Goal: Task Accomplishment & Management: Manage account settings

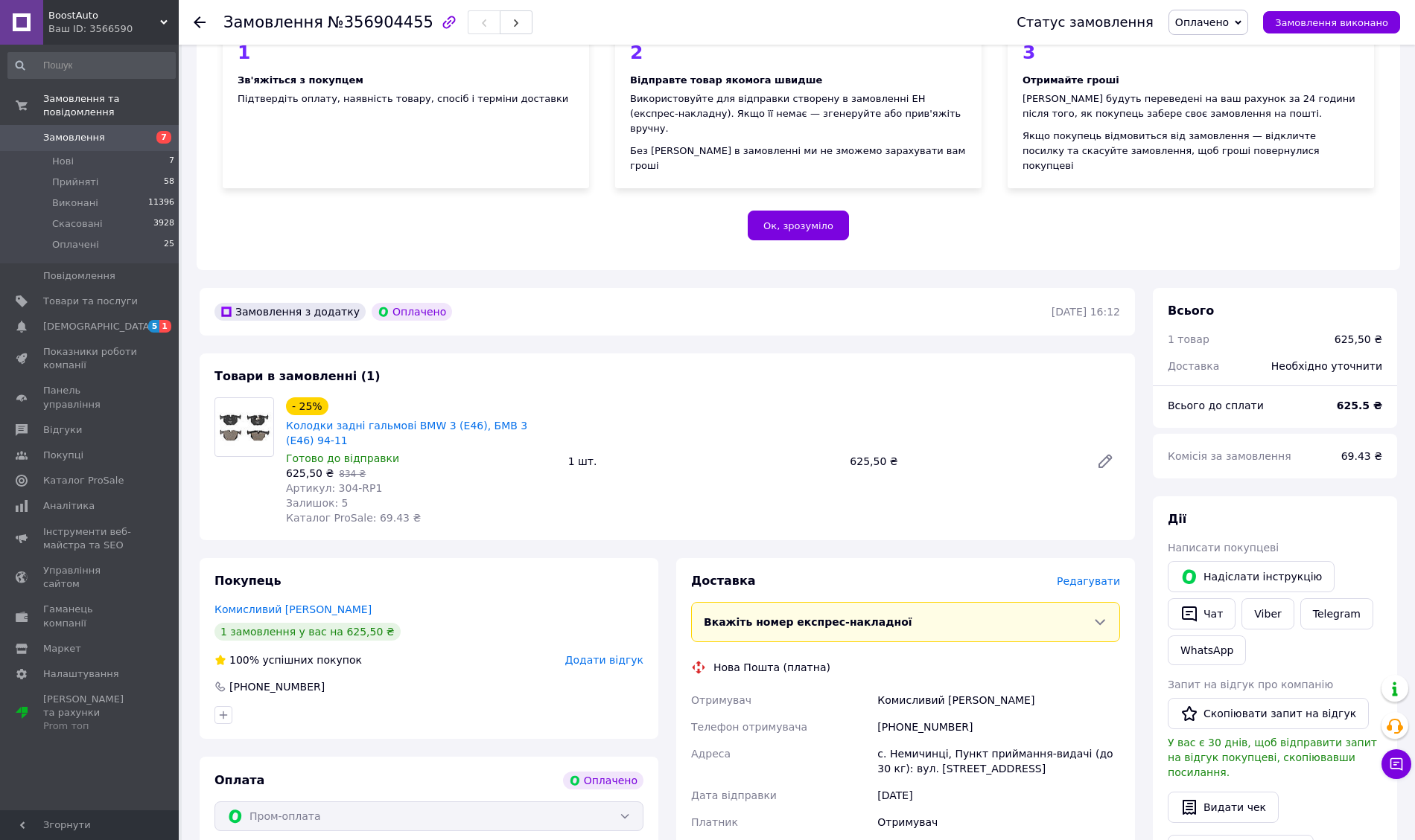
scroll to position [298, 0]
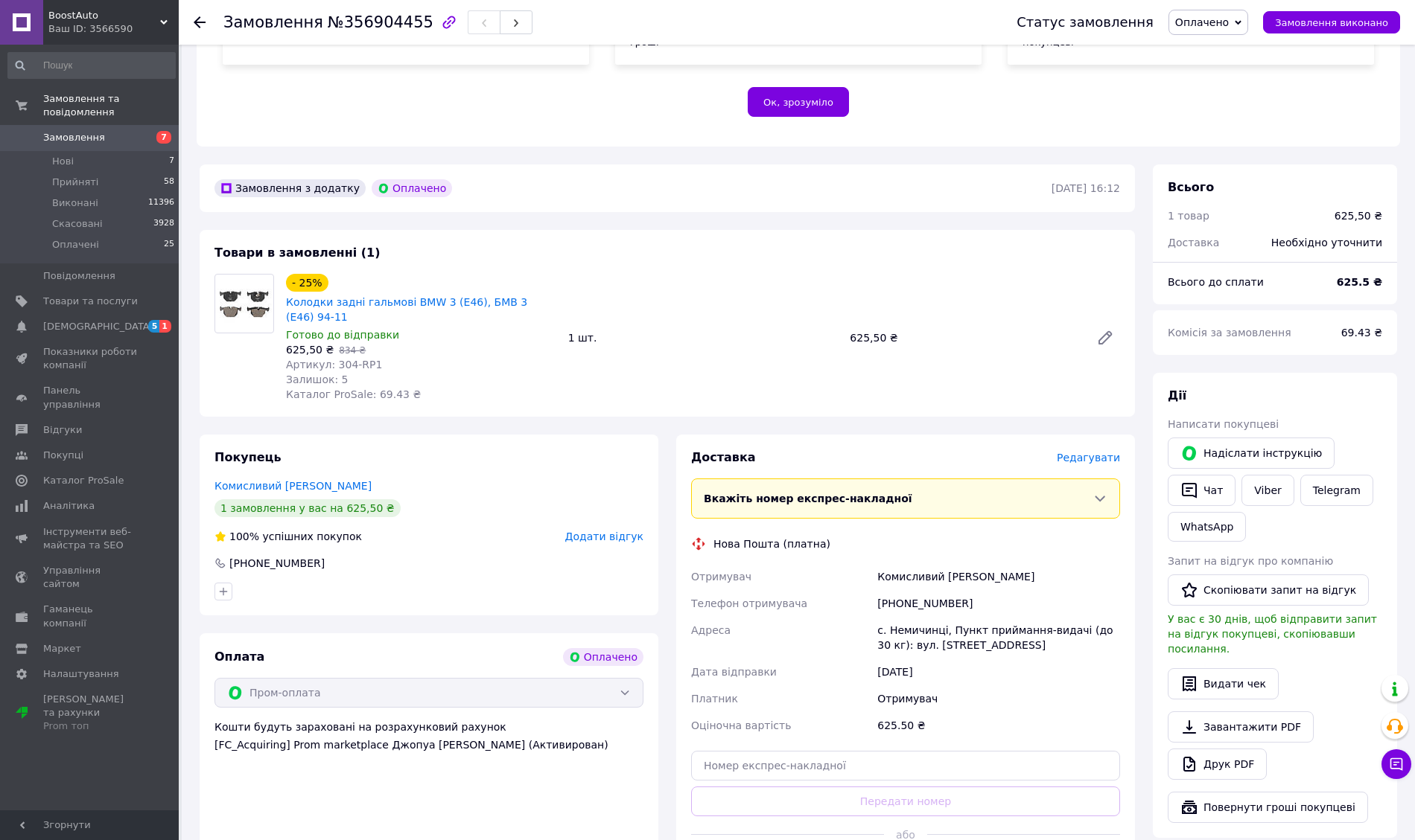
click at [921, 617] on div "с. Немичинці, Пункт приймання-видачі (до 30 кг): вул. [STREET_ADDRESS]" at bounding box center [998, 637] width 248 height 41
copy div "Немичинці"
click at [908, 590] on div "[PHONE_NUMBER]" at bounding box center [998, 603] width 248 height 27
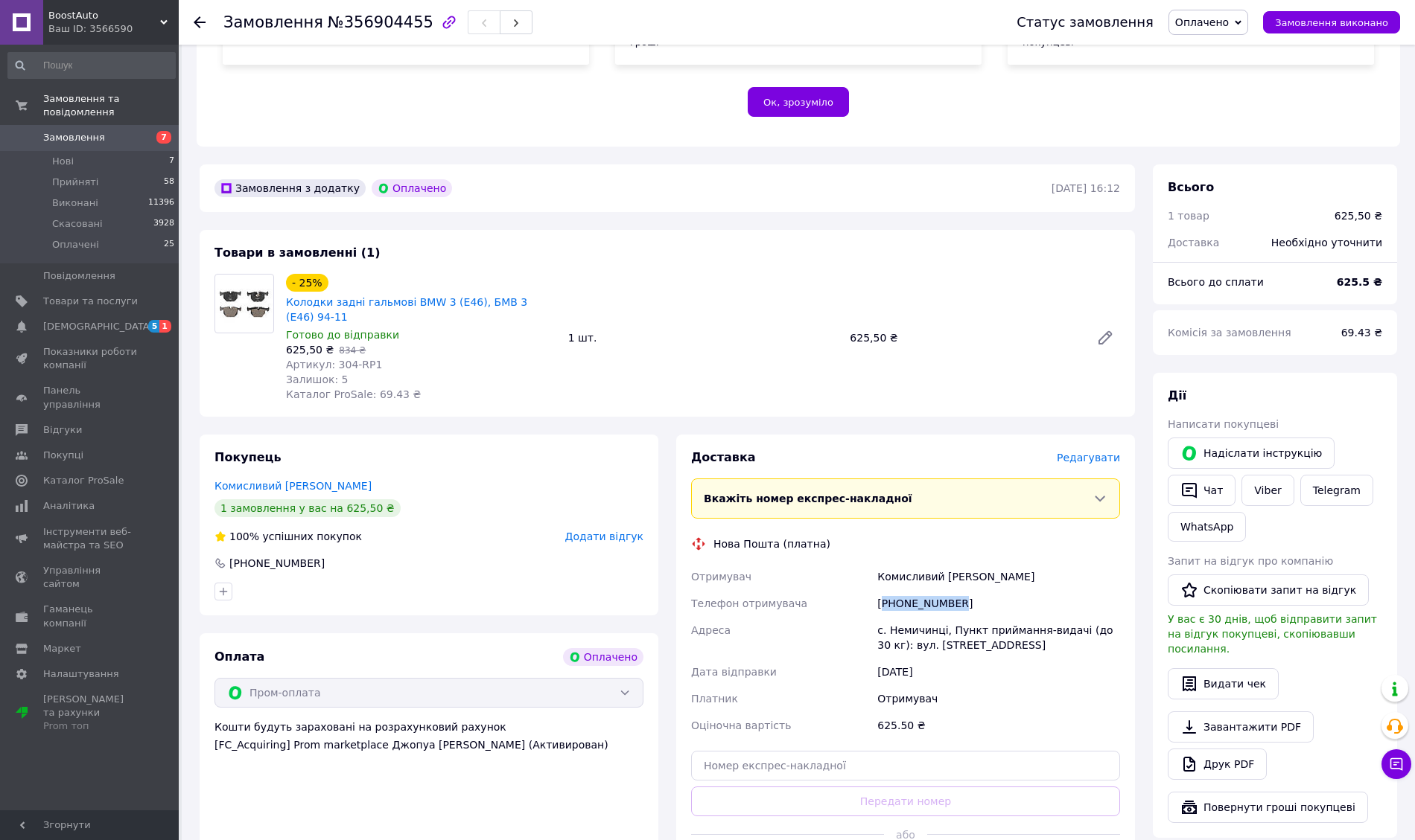
copy div "380630787459"
click at [886, 563] on div "Комисливий [PERSON_NAME]" at bounding box center [998, 576] width 248 height 27
copy div "Комисливий"
click at [956, 563] on div "Комисливий [PERSON_NAME]" at bounding box center [998, 576] width 248 height 27
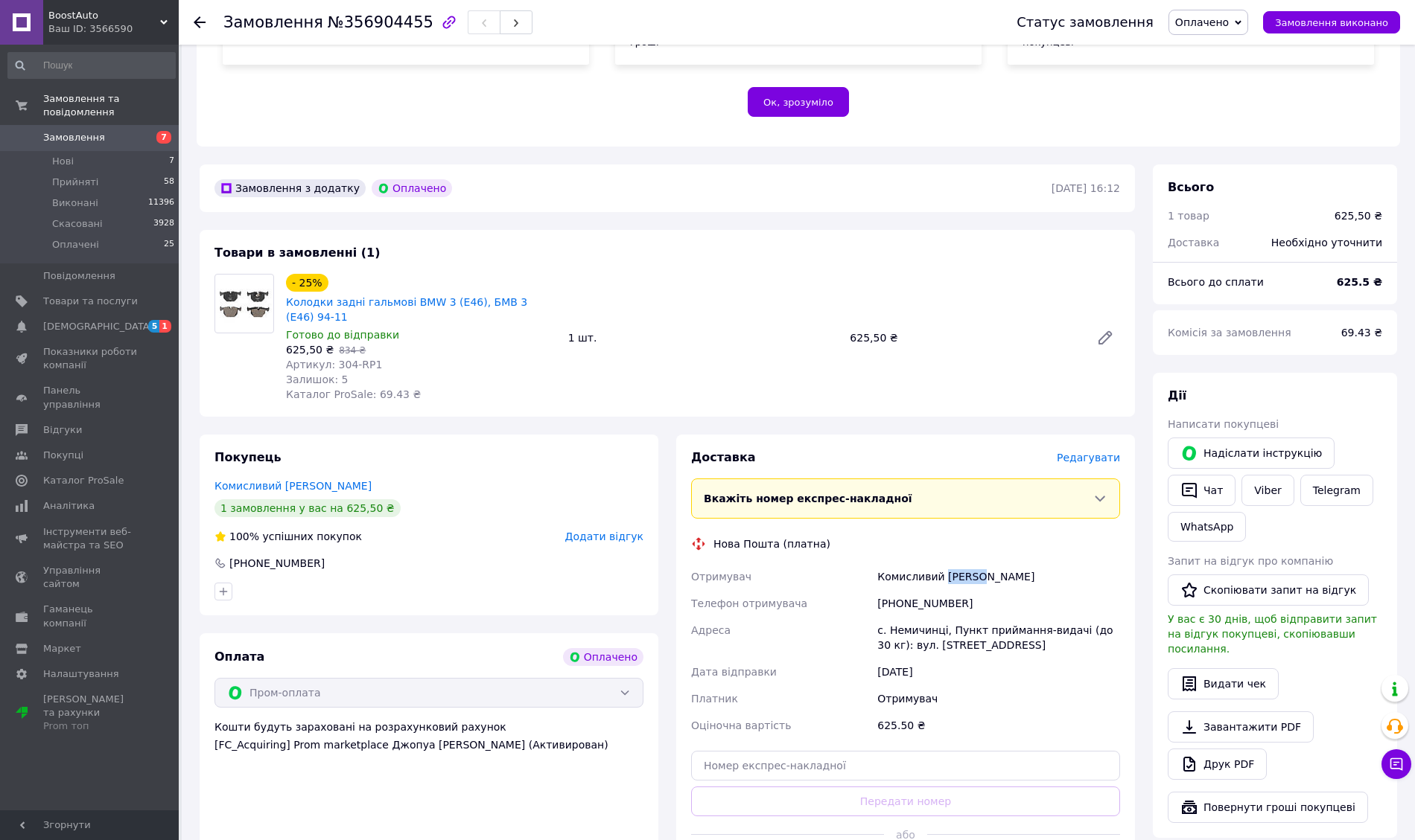
click at [956, 563] on div "Комисливий [PERSON_NAME]" at bounding box center [998, 576] width 248 height 27
copy div "[PERSON_NAME]"
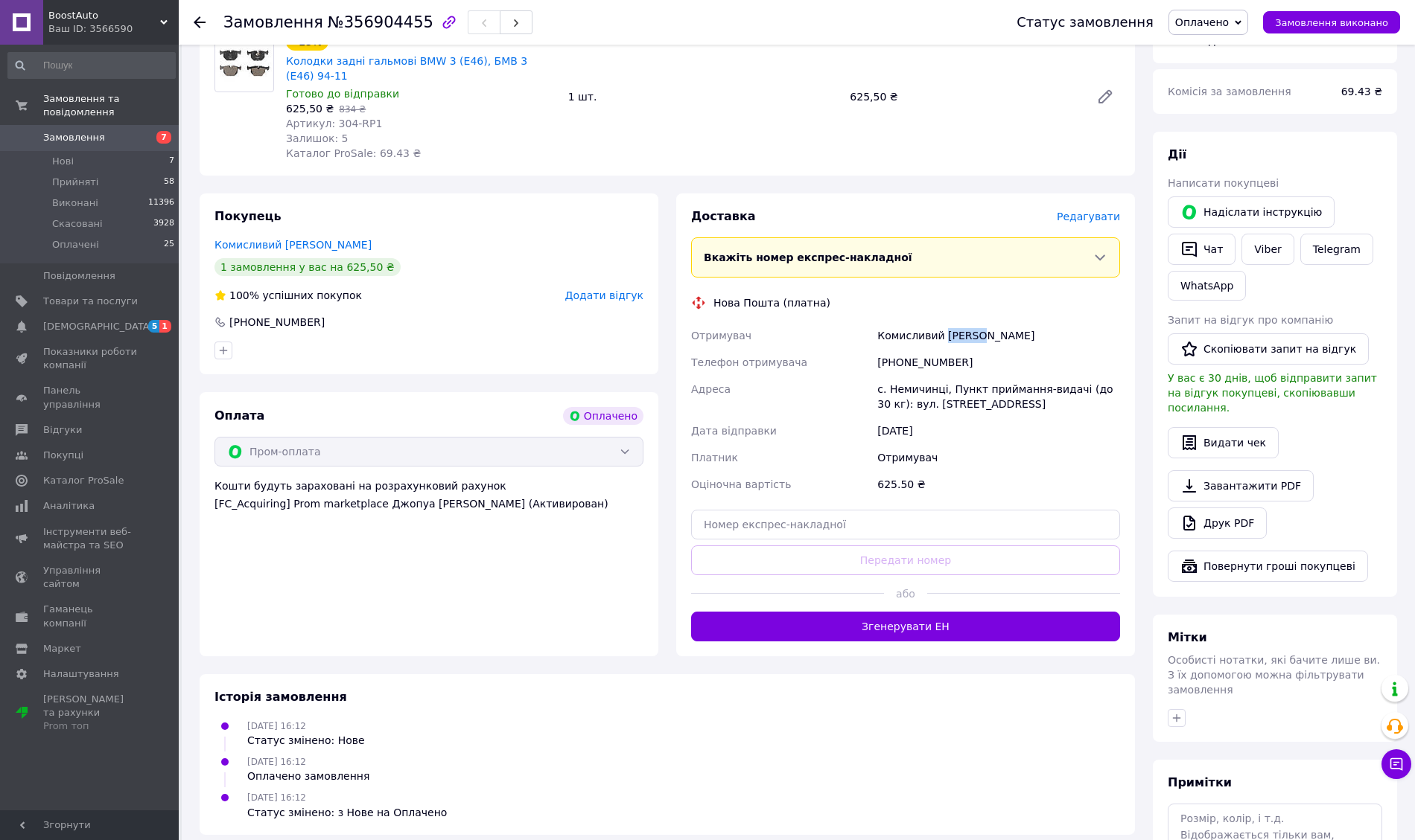
scroll to position [625, 0]
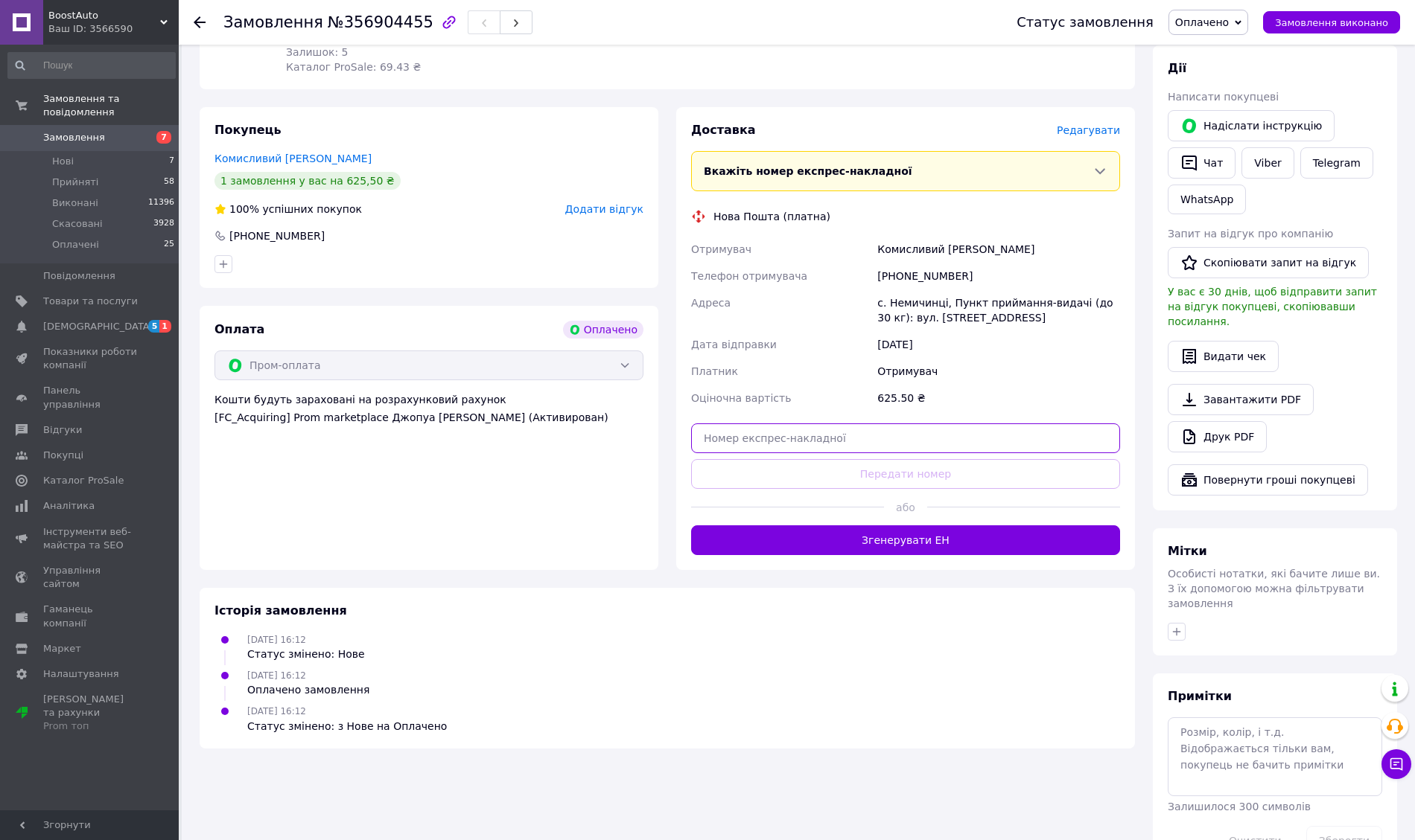
click at [858, 423] on input "text" at bounding box center [905, 438] width 429 height 30
paste input "20451225289893"
type input "20451225289893"
click at [871, 459] on button "Передати номер" at bounding box center [905, 473] width 429 height 30
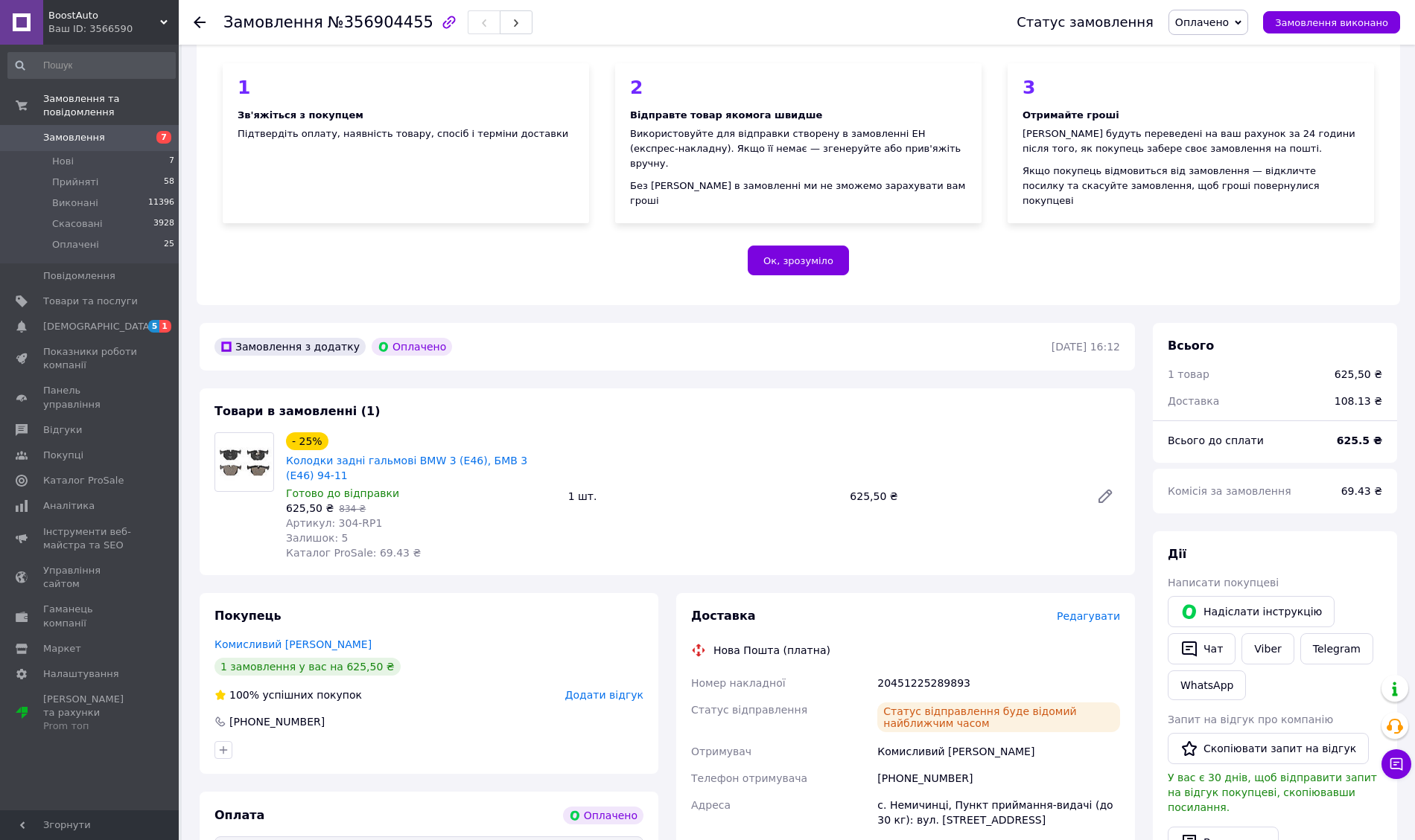
scroll to position [129, 0]
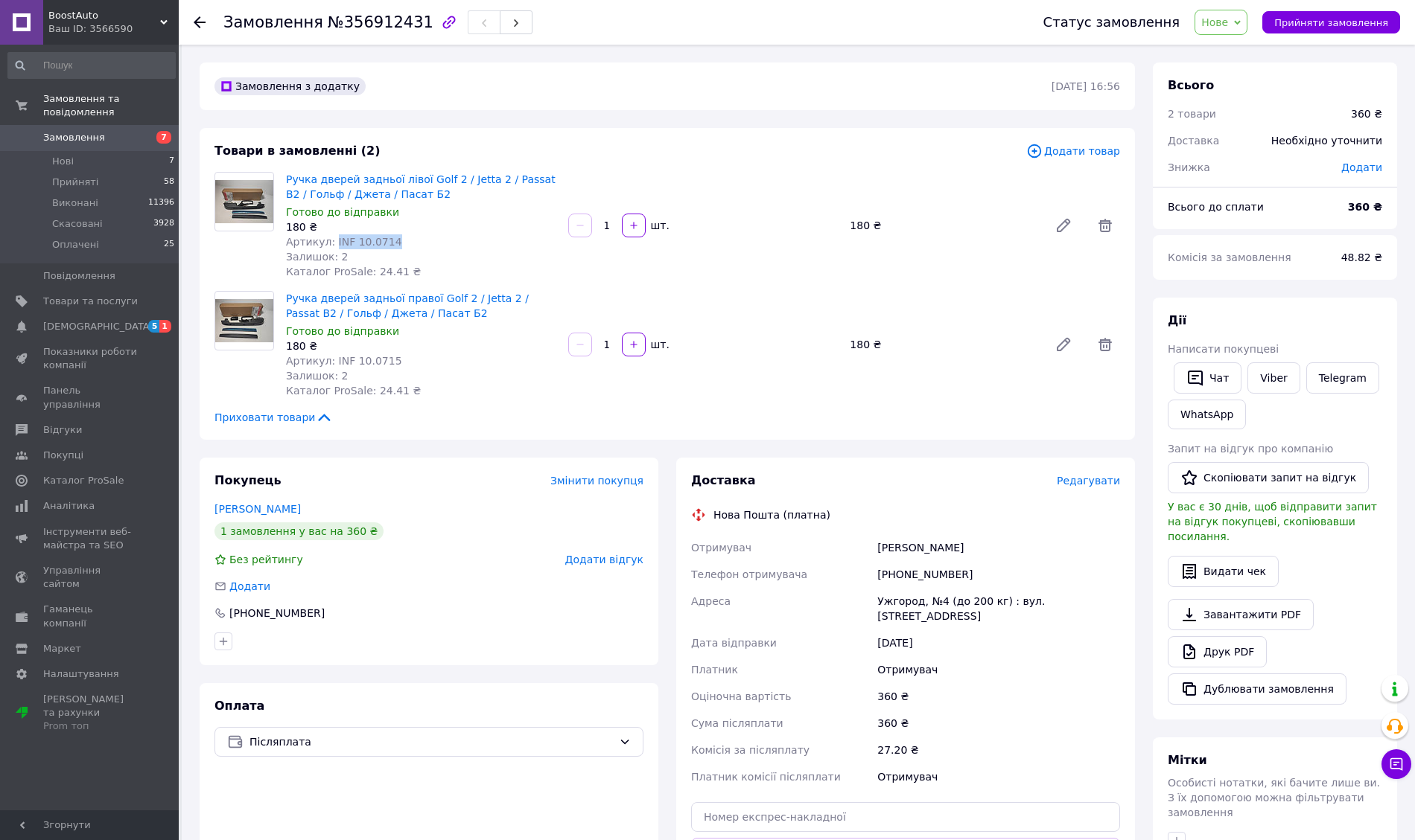
drag, startPoint x: 393, startPoint y: 241, endPoint x: 329, endPoint y: 236, distance: 64.2
click at [329, 236] on div "Артикул: INF 10.0714" at bounding box center [420, 241] width 270 height 15
copy span "INF 10.0714"
drag, startPoint x: 394, startPoint y: 359, endPoint x: 329, endPoint y: 357, distance: 65.0
click at [329, 357] on div "Артикул: INF 10.0715" at bounding box center [420, 360] width 270 height 15
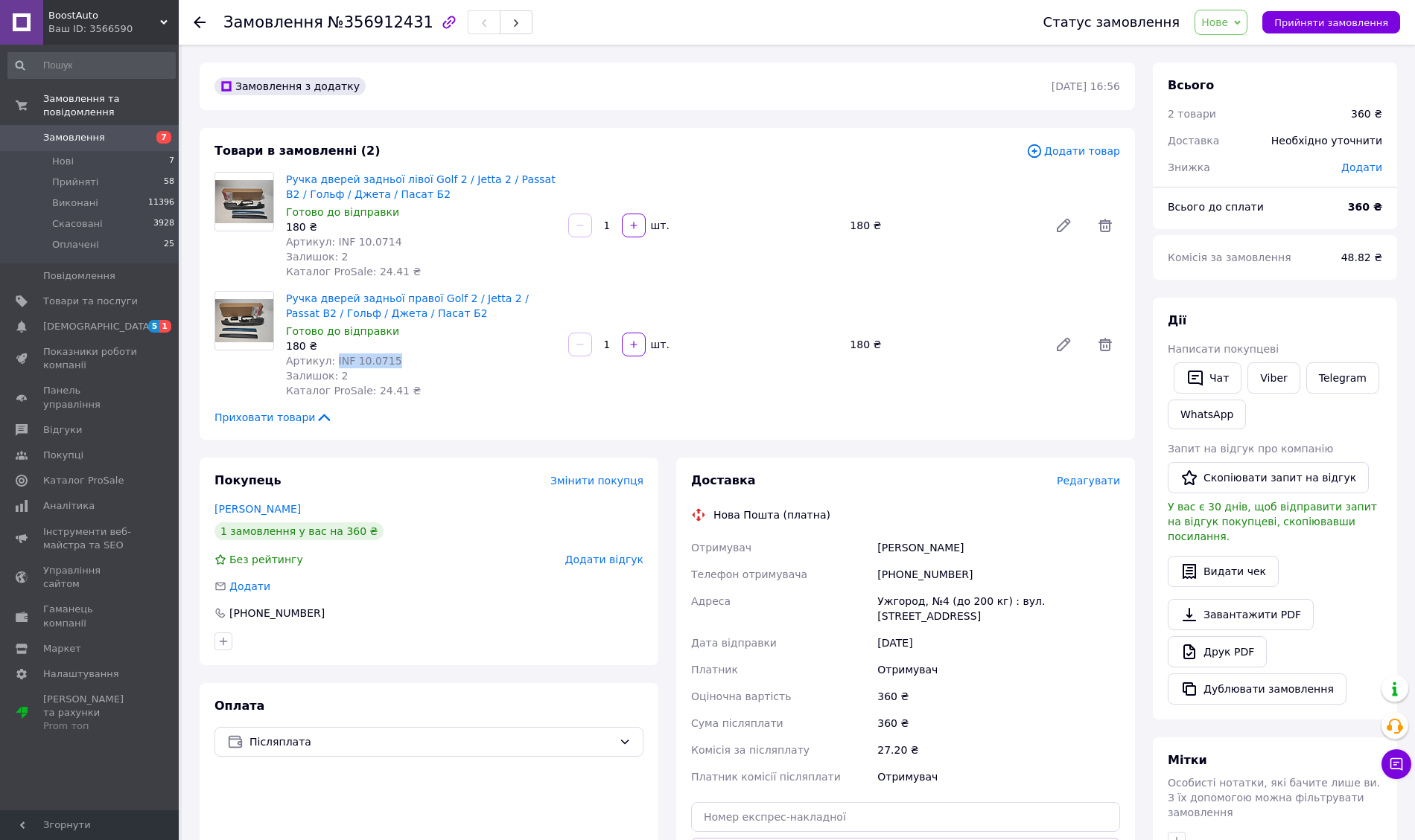
copy span "INF 10.0715"
drag, startPoint x: 865, startPoint y: 600, endPoint x: 940, endPoint y: 604, distance: 75.1
click at [940, 604] on div "Отримувач Борисенко Александр Телефон отримувача +380987869892 Адреса Ужгород, …" at bounding box center [905, 662] width 435 height 256
copy div "Адреса Ужгород, №4"
drag, startPoint x: 872, startPoint y: 550, endPoint x: 989, endPoint y: 554, distance: 117.1
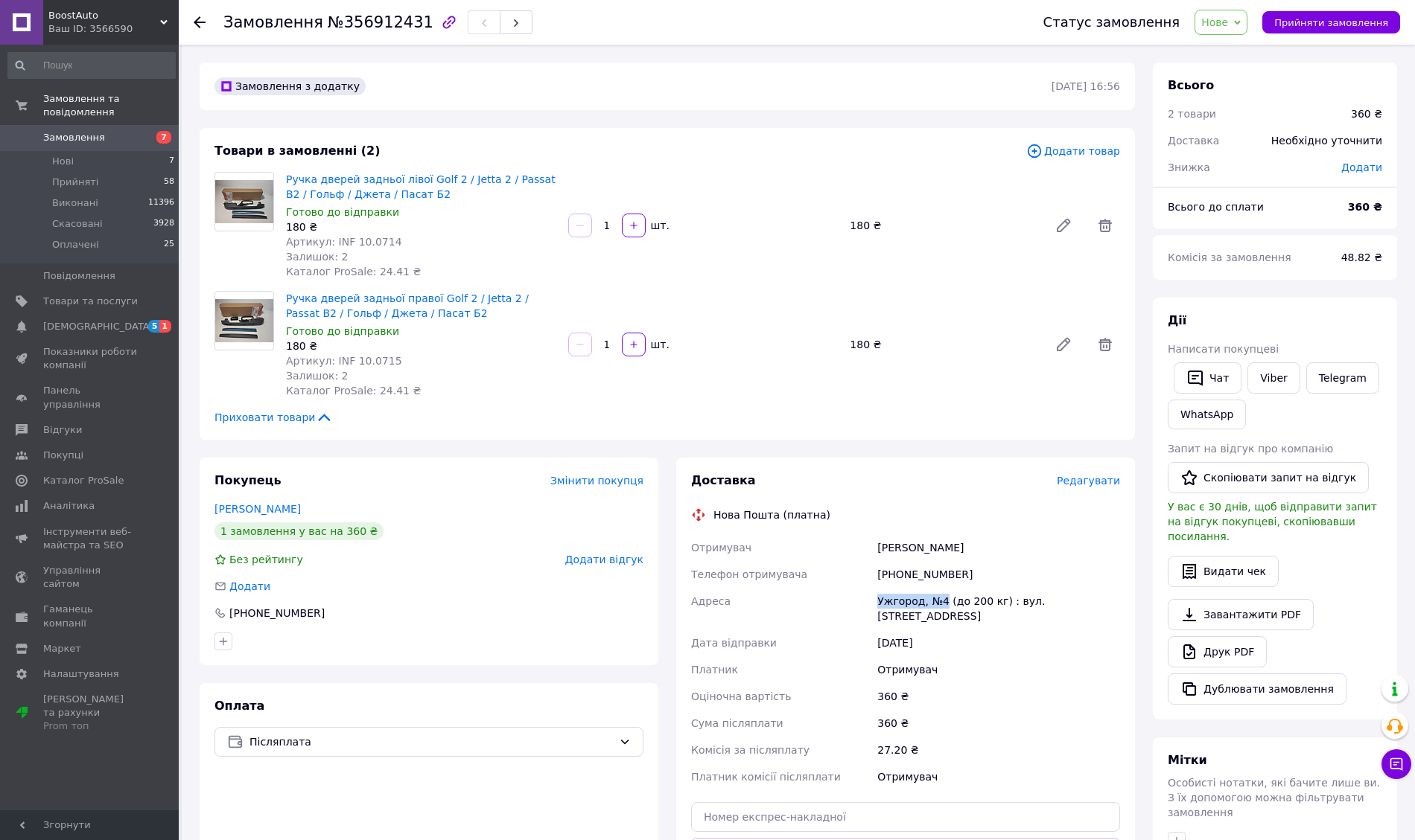
click at [989, 554] on div "Отримувач Борисенко Александр Телефон отримувача +380987869892 Адреса Ужгород, …" at bounding box center [905, 662] width 435 height 256
copy div "Отримувач Борисенко Александр"
drag, startPoint x: 954, startPoint y: 576, endPoint x: 849, endPoint y: 574, distance: 105.0
click at [849, 574] on div "Отримувач Борисенко Александр Телефон отримувача +380987869892 Адреса Ужгород, …" at bounding box center [905, 662] width 435 height 256
copy div "Телефон отримувача +380987869892"
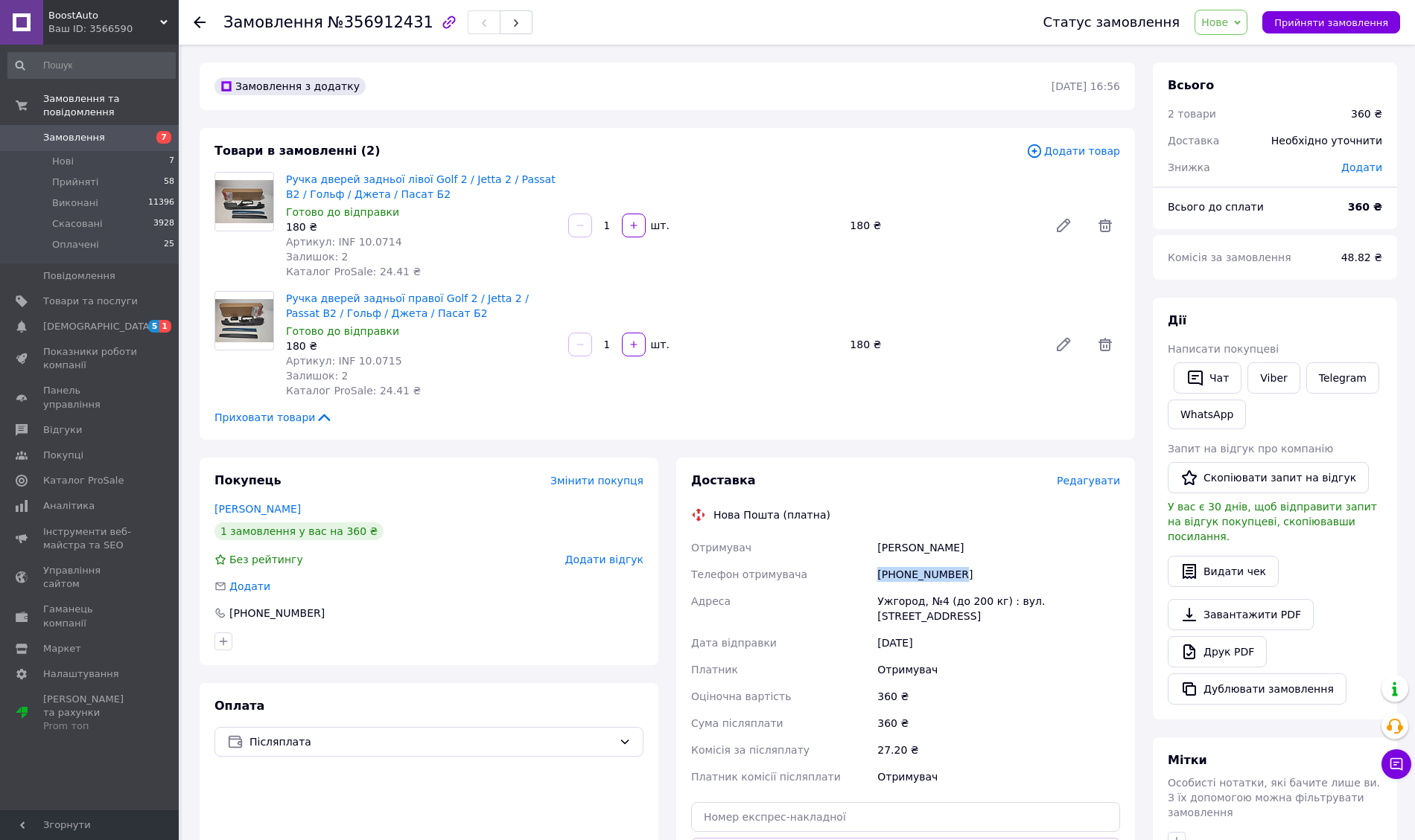
click at [1316, 21] on span "Прийняти замовлення" at bounding box center [1330, 22] width 114 height 11
